Goal: Task Accomplishment & Management: Use online tool/utility

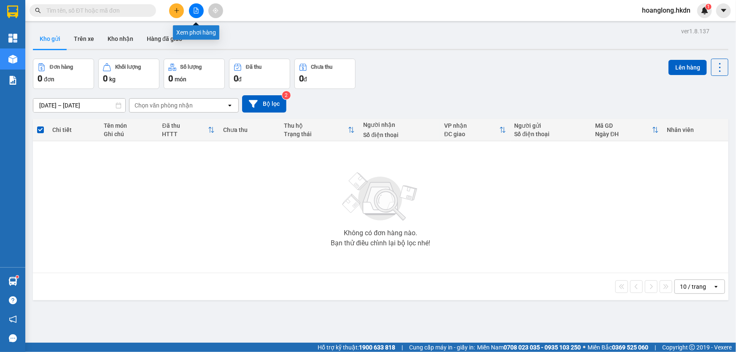
click at [197, 8] on icon "file-add" at bounding box center [196, 11] width 6 height 6
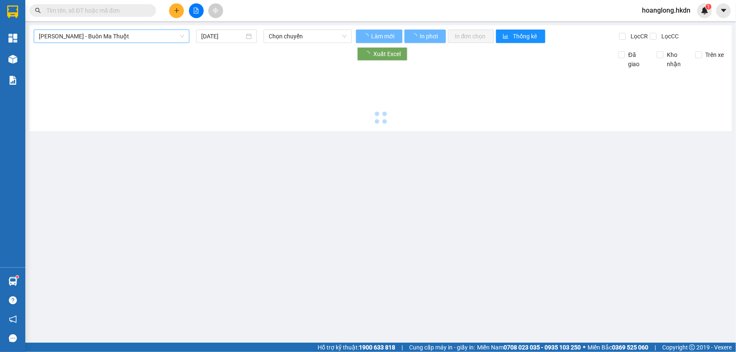
click at [111, 39] on span "[PERSON_NAME] - Buôn Ma Thuột" at bounding box center [111, 36] width 145 height 13
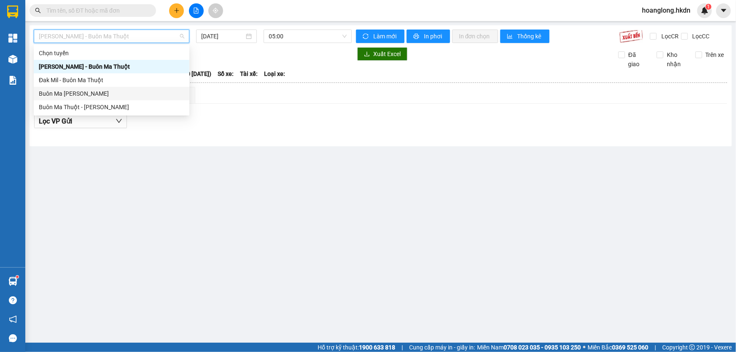
click at [112, 94] on div "Buôn Ma [PERSON_NAME]" at bounding box center [111, 93] width 145 height 9
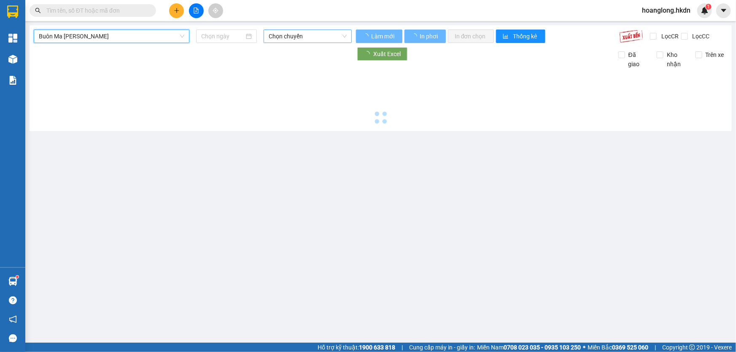
type input "[DATE]"
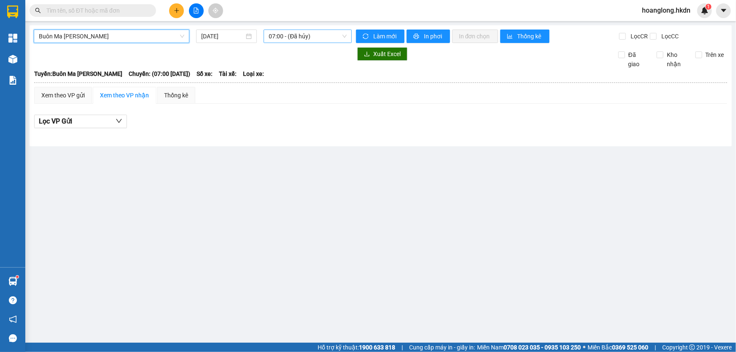
click at [300, 38] on span "07:00 - (Đã [PERSON_NAME])" at bounding box center [308, 36] width 78 height 13
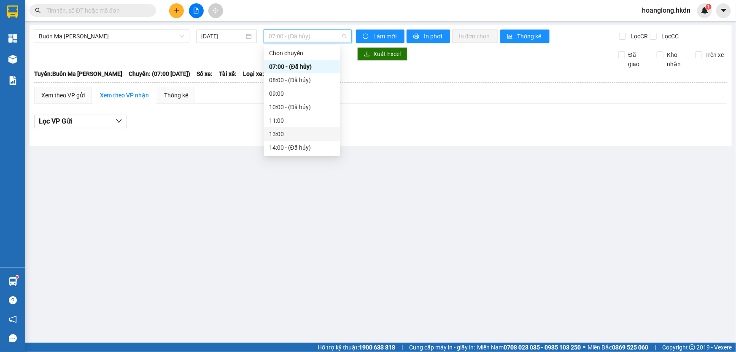
click at [284, 134] on div "13:00" at bounding box center [302, 133] width 66 height 9
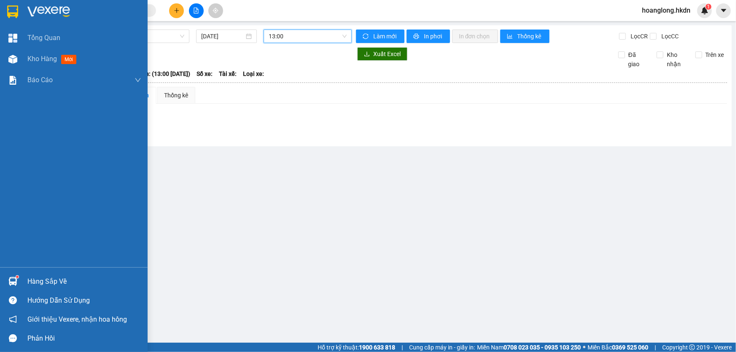
click at [11, 13] on img at bounding box center [12, 11] width 11 height 13
